Goal: Find specific page/section: Find specific page/section

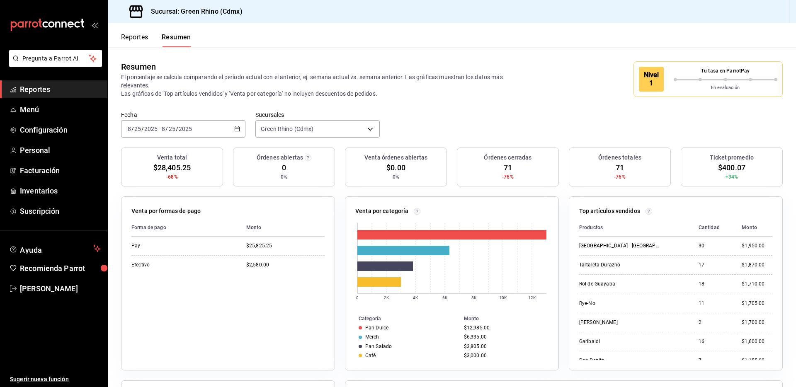
scroll to position [181, 0]
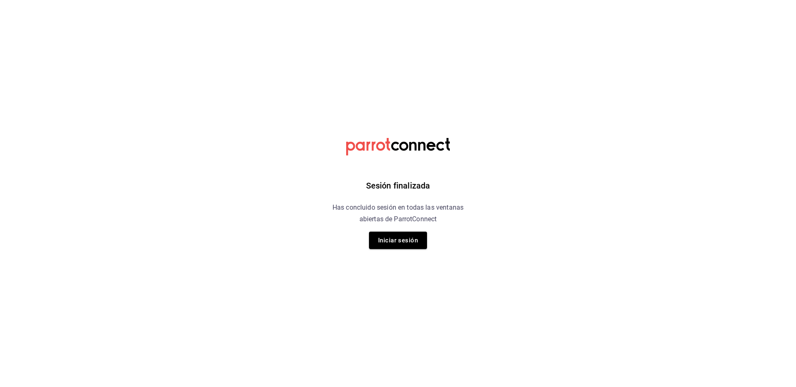
click at [409, 232] on button "Iniciar sesión" at bounding box center [398, 240] width 58 height 17
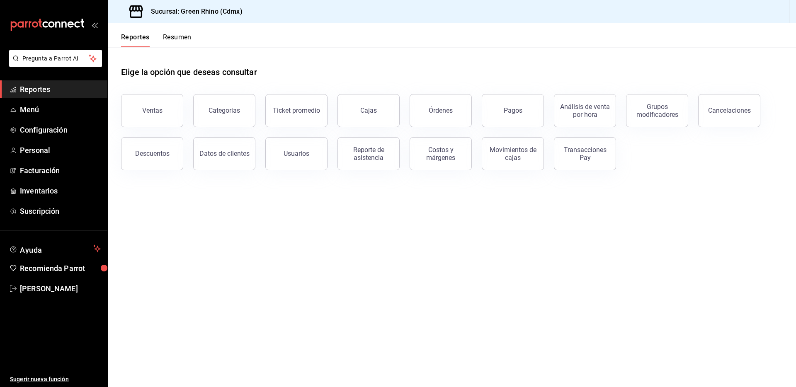
click at [179, 31] on div "Reportes Resumen" at bounding box center [150, 35] width 84 height 24
click at [179, 41] on button "Resumen" at bounding box center [177, 40] width 29 height 14
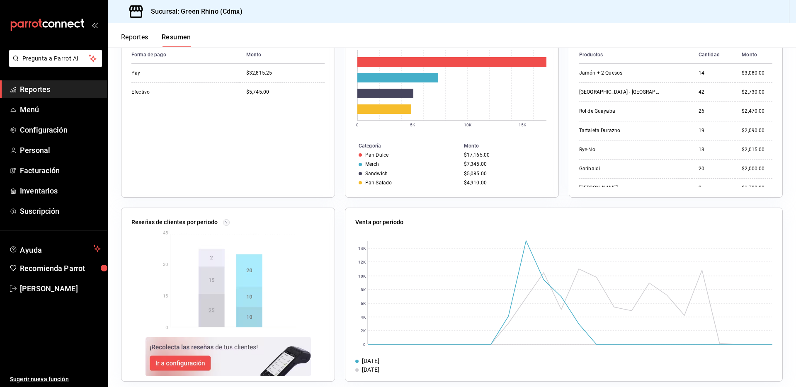
scroll to position [181, 0]
